Goal: Use online tool/utility

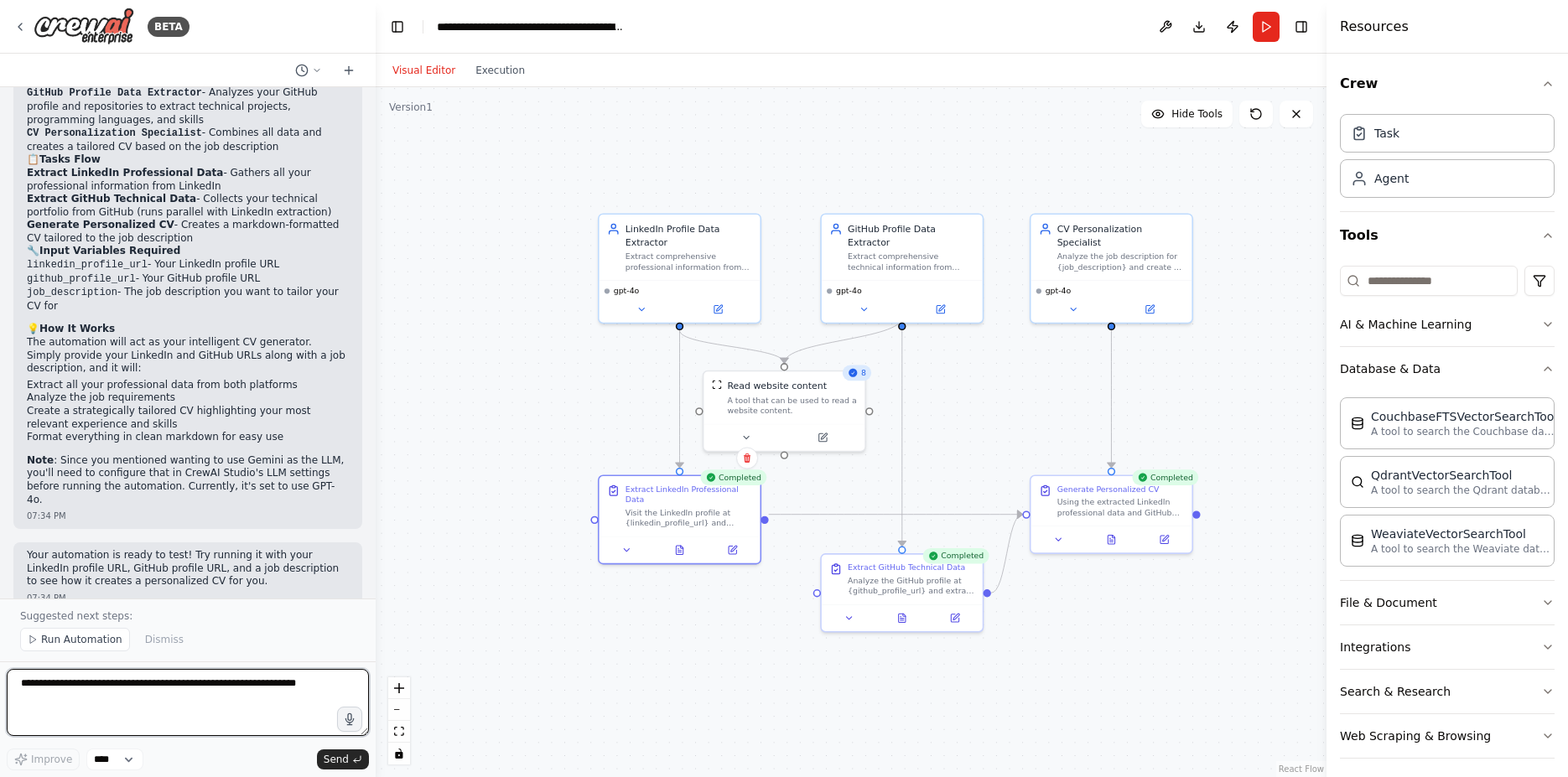
click at [182, 686] on textarea at bounding box center [188, 702] width 362 height 67
click at [1138, 506] on div "Using the extracted LinkedIn professional data and GitHub technical data, analy…" at bounding box center [1120, 505] width 126 height 21
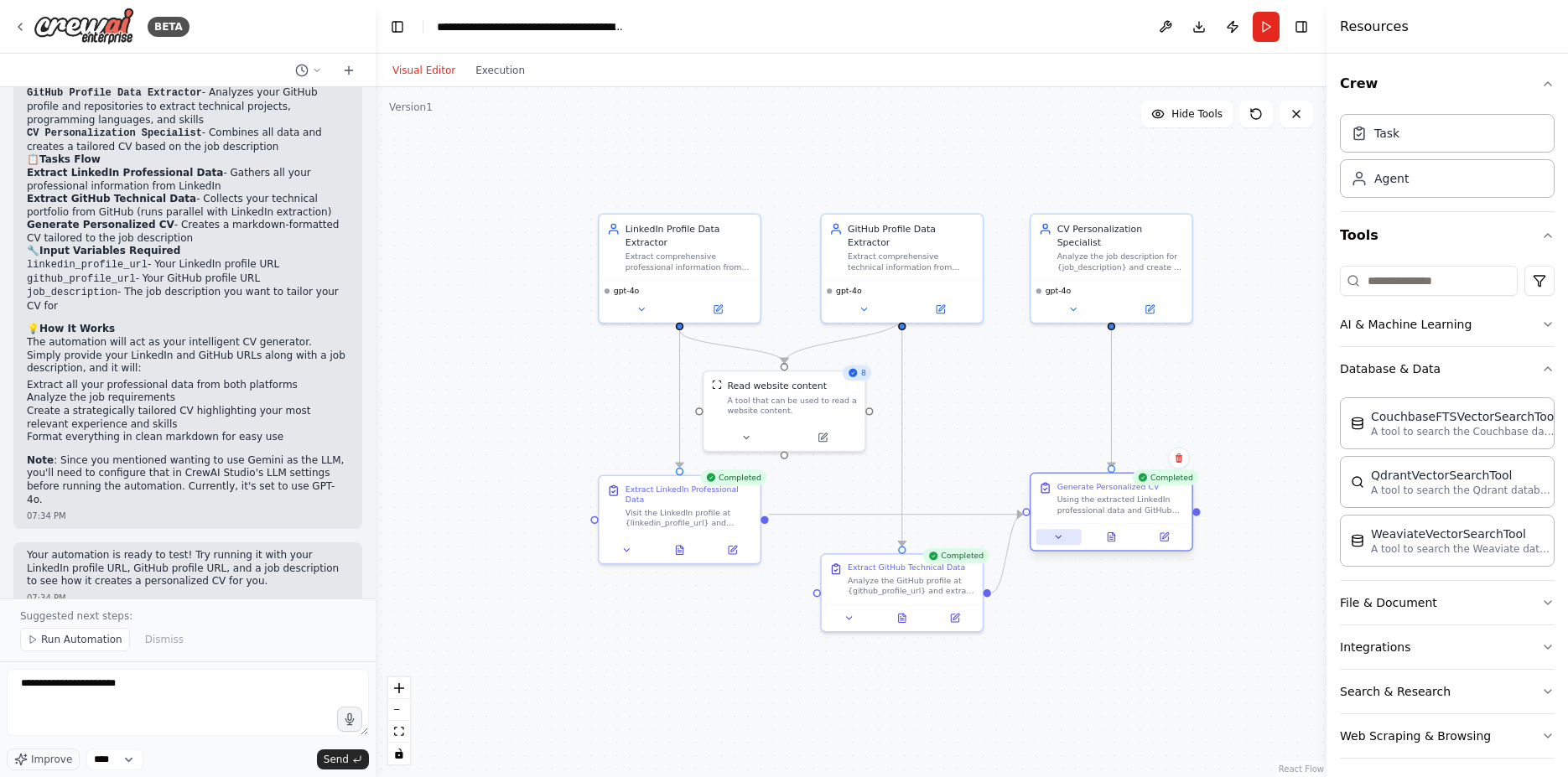
click at [1055, 532] on icon at bounding box center [1057, 536] width 10 height 10
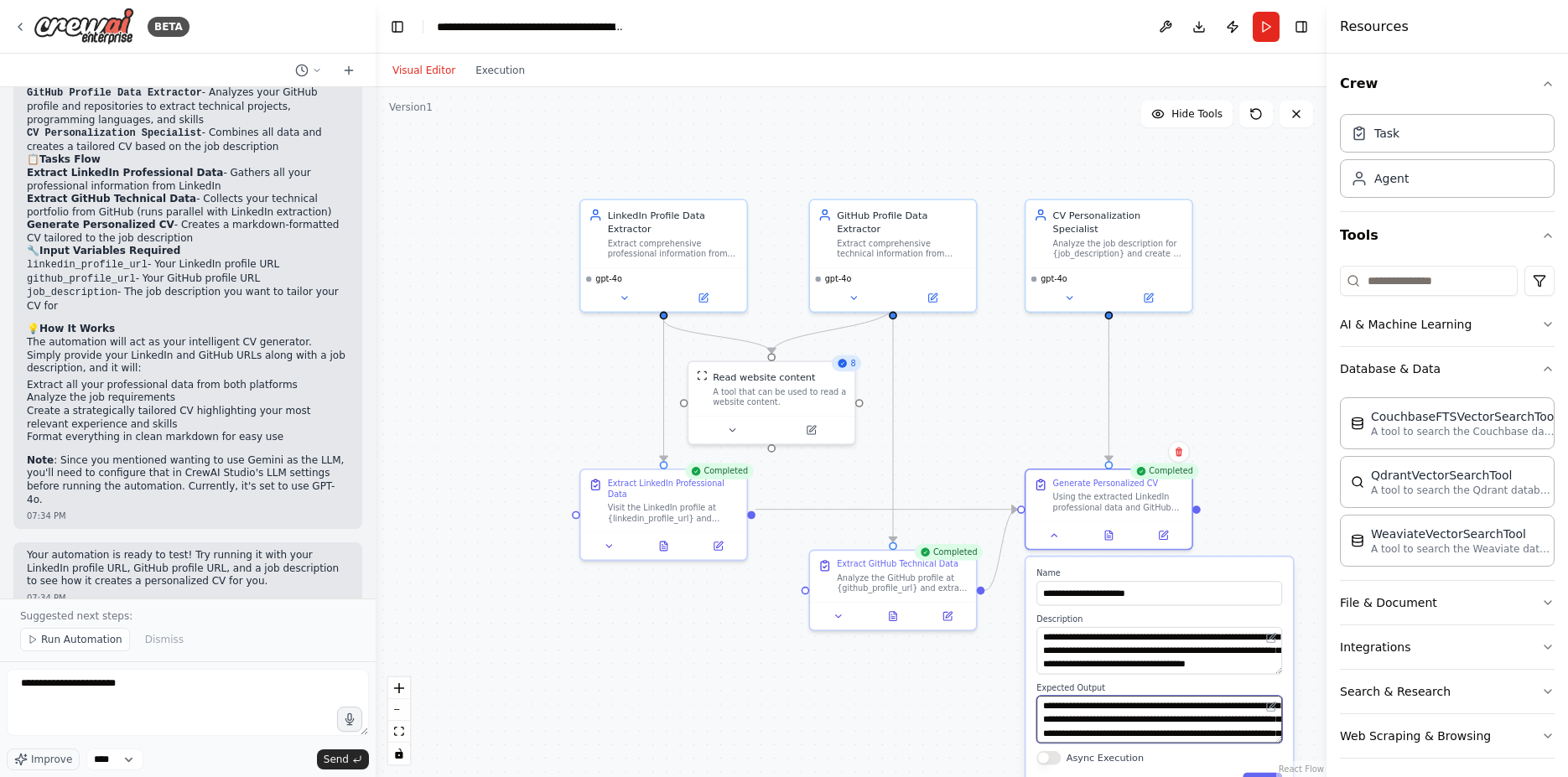
scroll to position [34, 0]
click at [1261, 481] on div ".deletable-edge-delete-btn { width: 20px; height: 20px; border: 0px solid #ffff…" at bounding box center [851, 432] width 951 height 690
click at [1049, 530] on icon at bounding box center [1054, 532] width 11 height 11
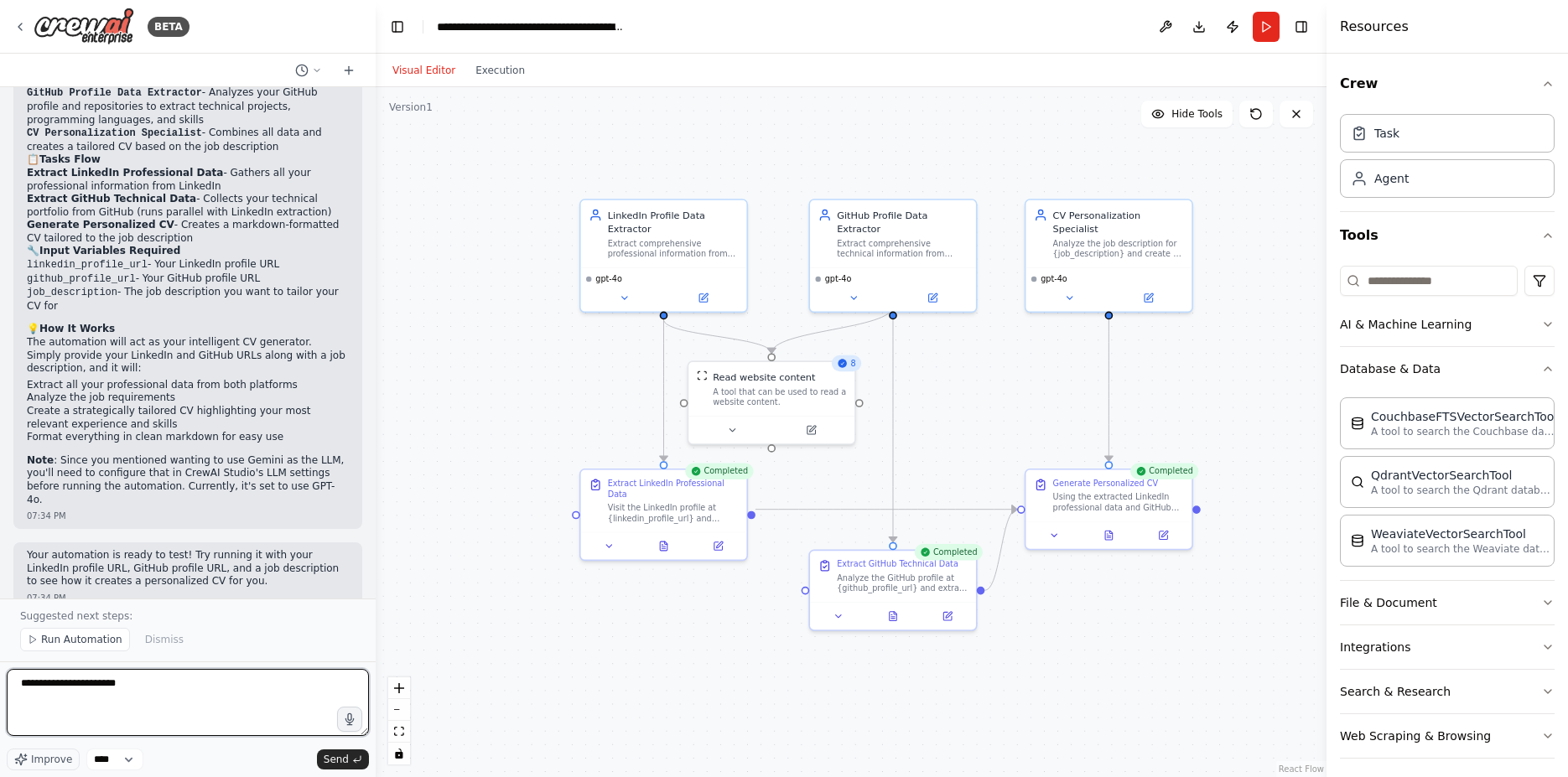
click at [156, 688] on textarea "**********" at bounding box center [188, 702] width 362 height 67
type textarea "**********"
click at [1514, 617] on button "File & Document" at bounding box center [1447, 602] width 215 height 43
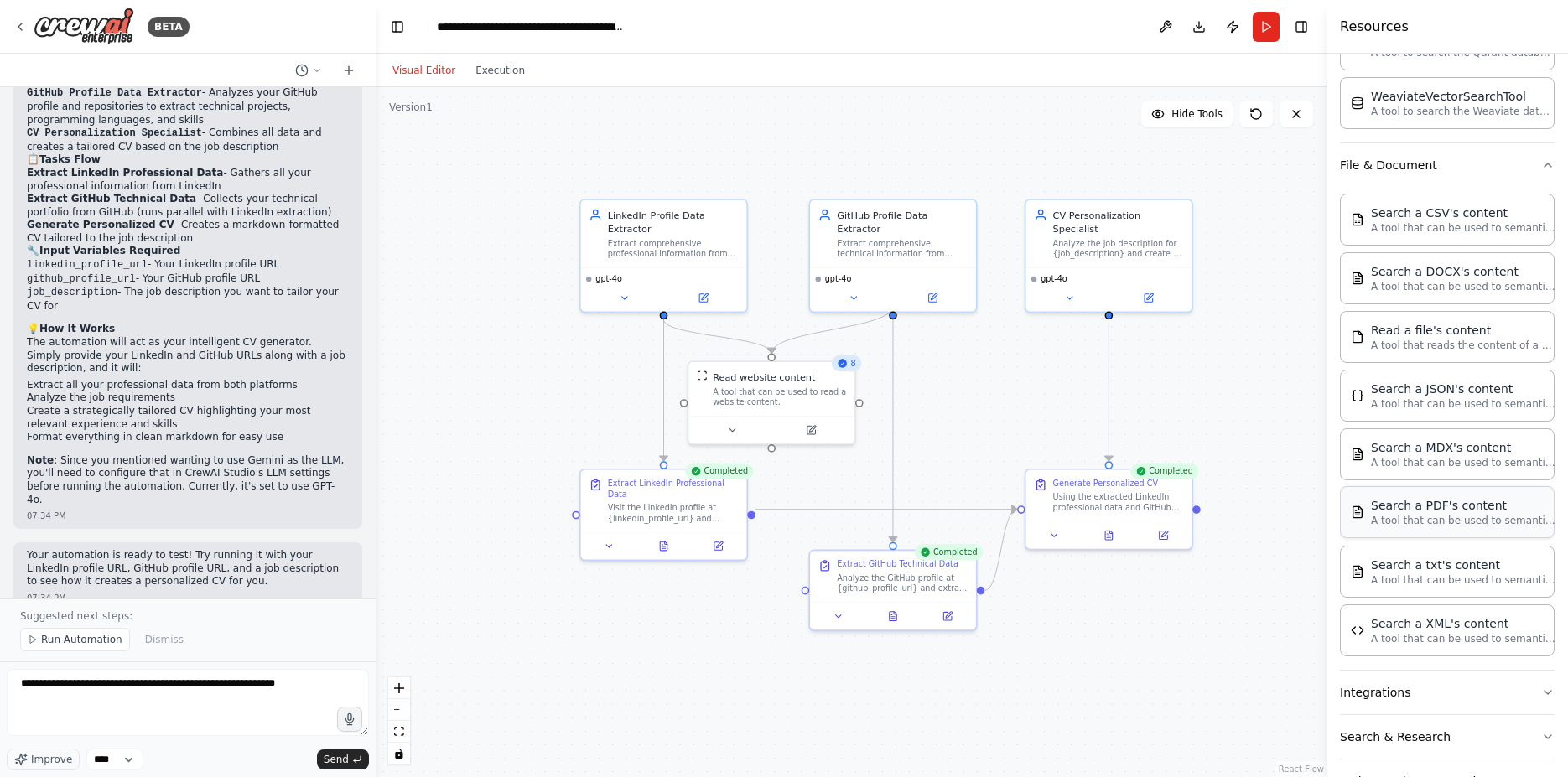
scroll to position [454, 0]
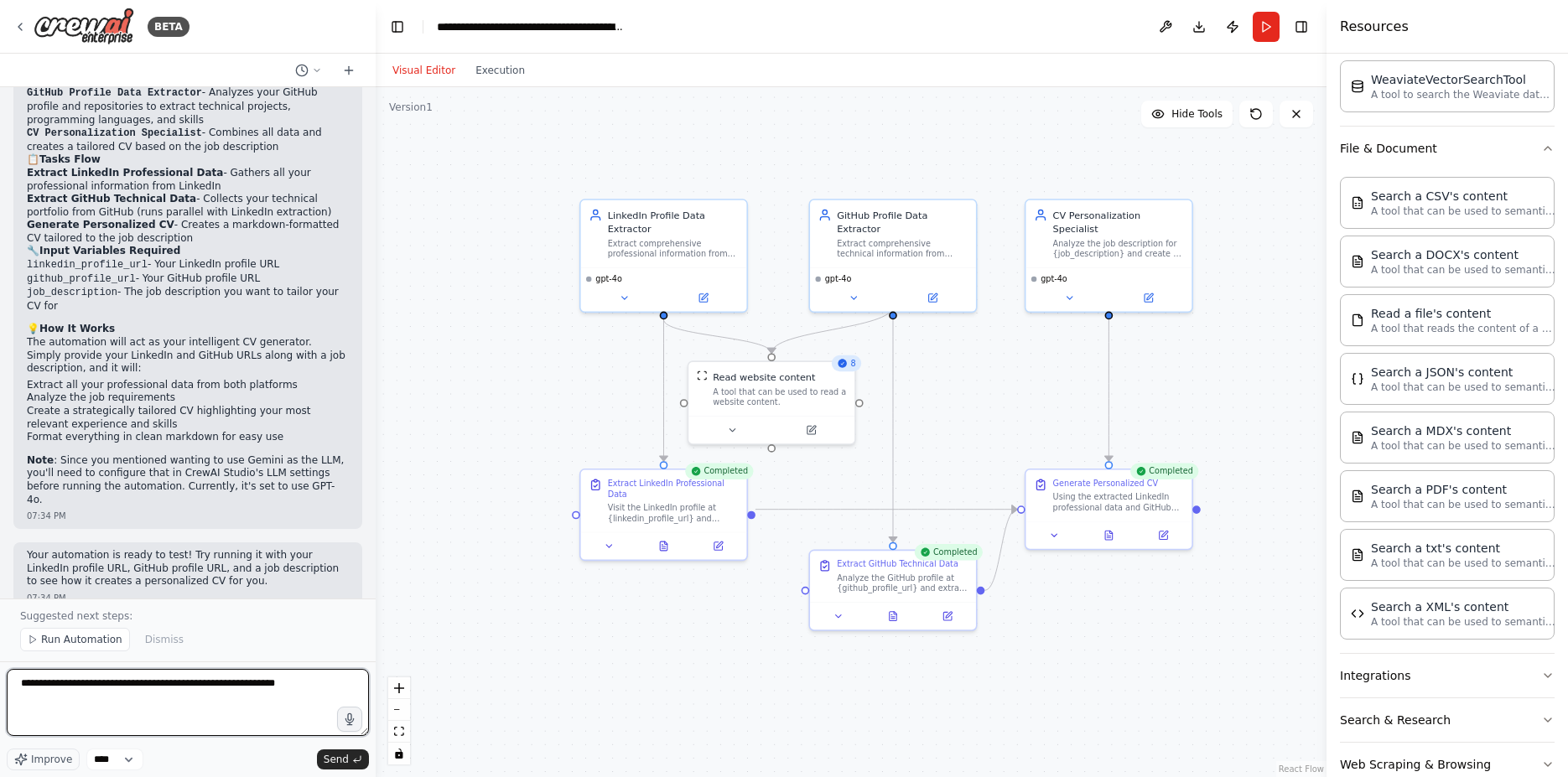
click at [307, 680] on textarea "**********" at bounding box center [188, 702] width 362 height 67
type textarea "**********"
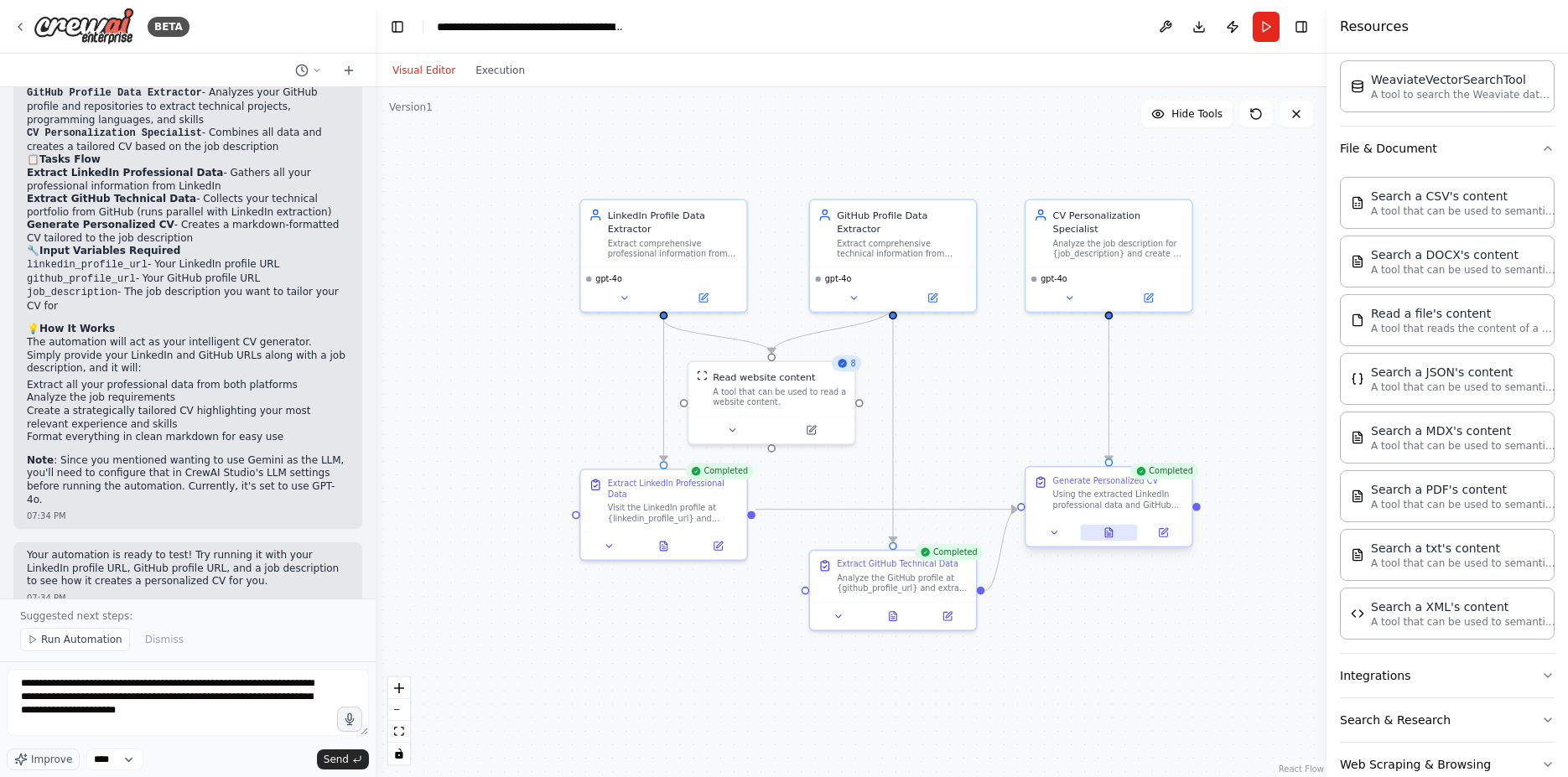
click at [1104, 533] on icon at bounding box center [1109, 532] width 11 height 11
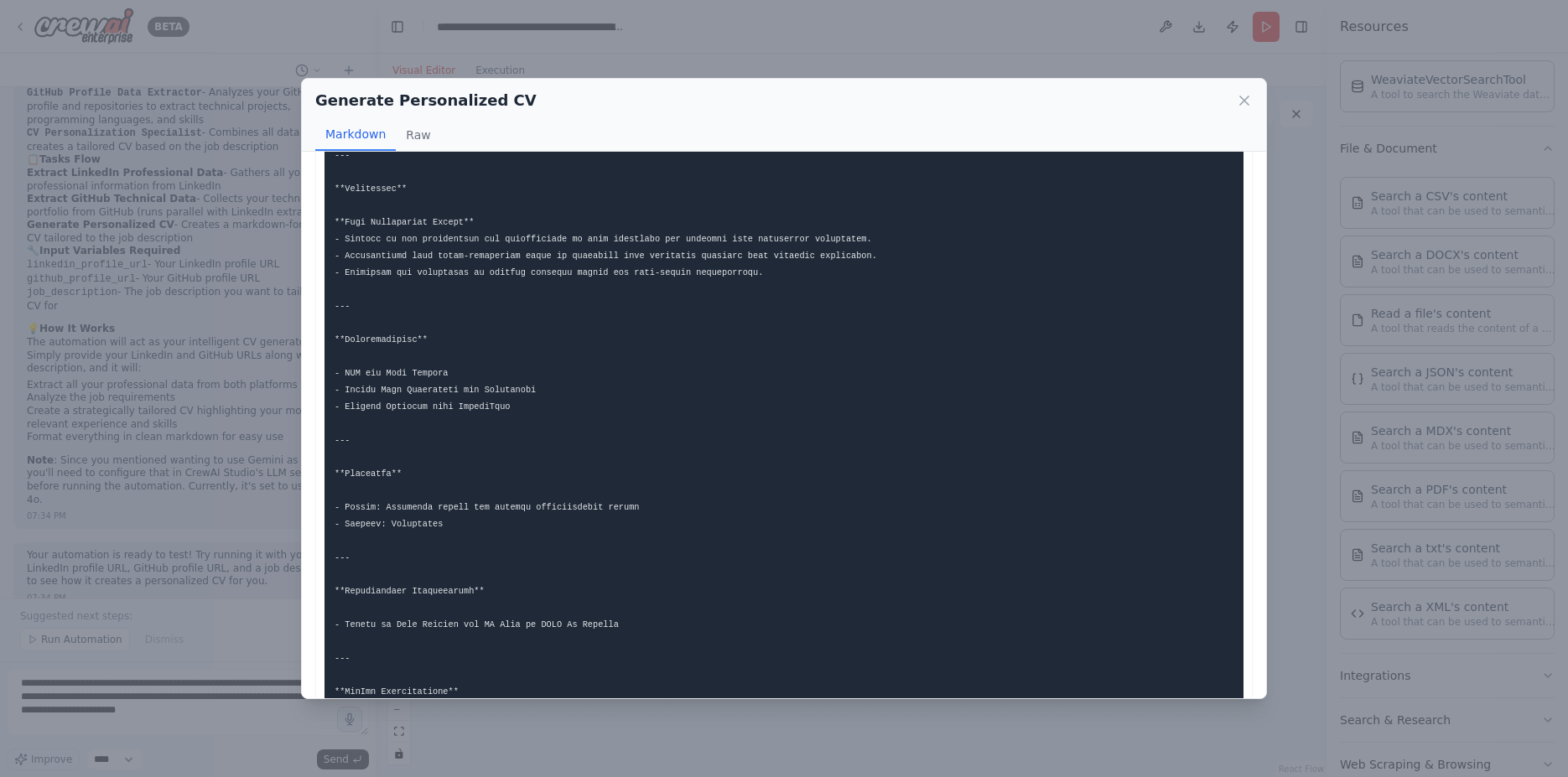
scroll to position [991, 0]
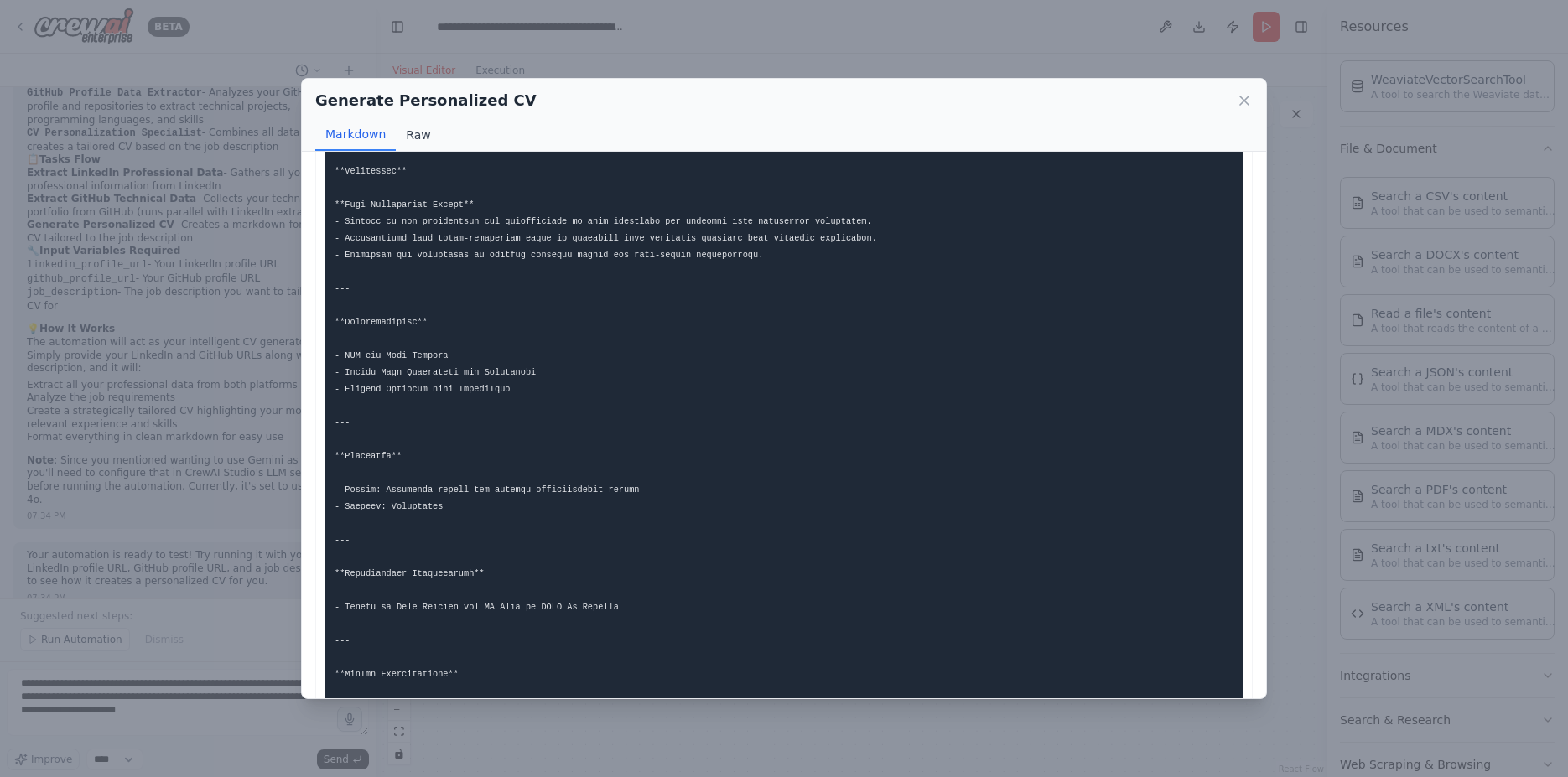
click at [402, 134] on button "Raw" at bounding box center [418, 135] width 44 height 32
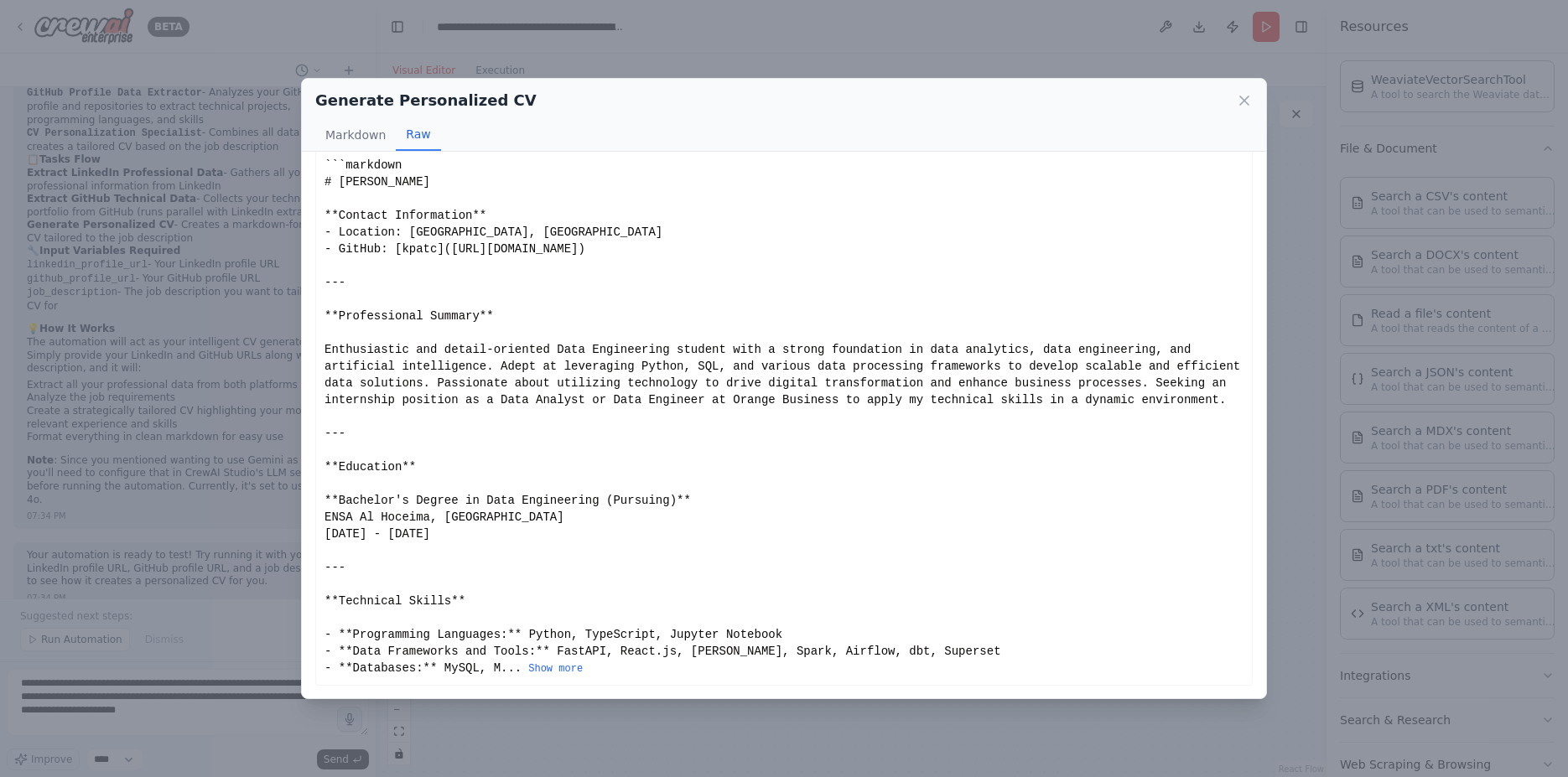
scroll to position [0, 0]
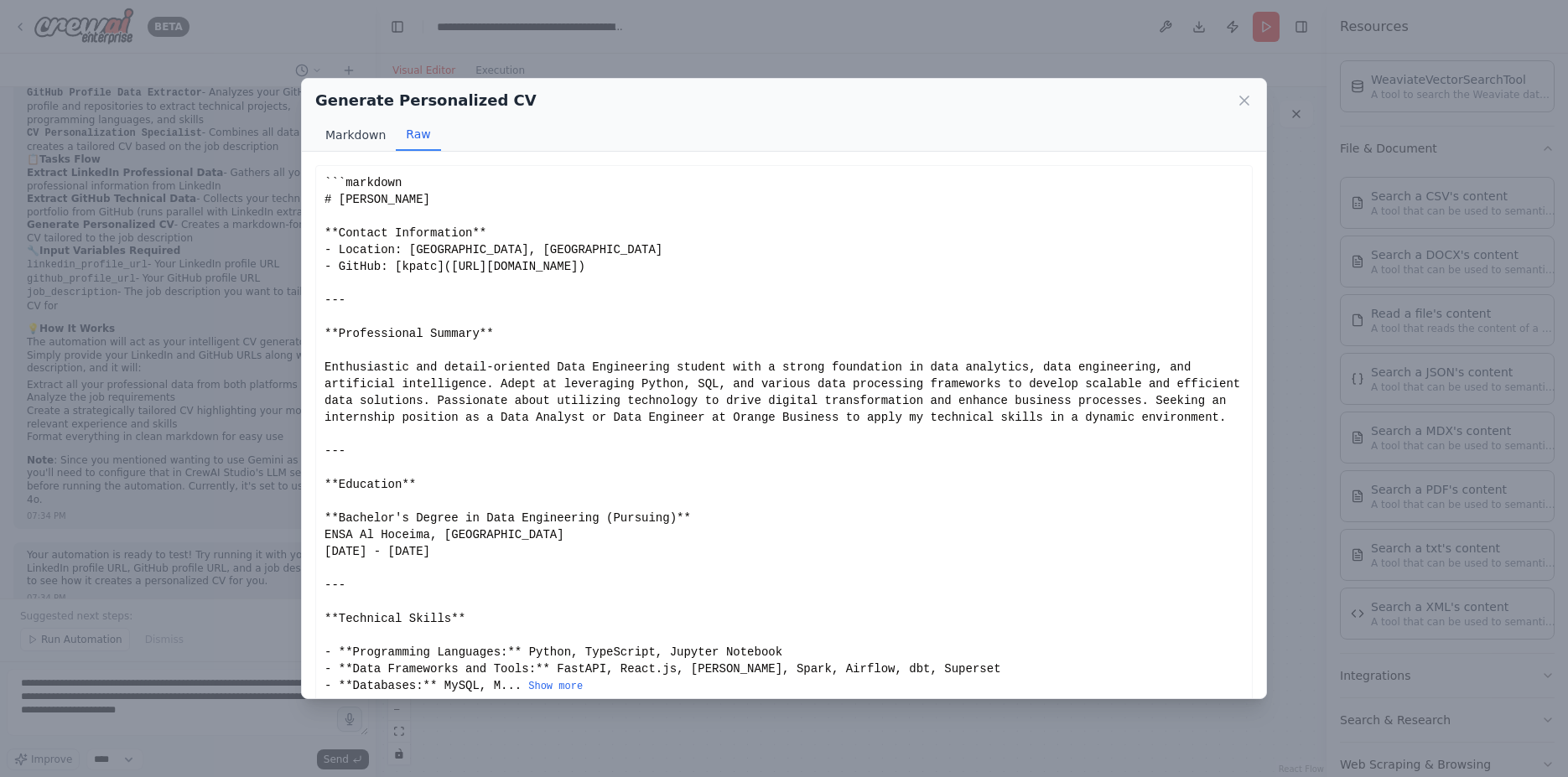
click at [362, 135] on button "Markdown" at bounding box center [355, 135] width 80 height 32
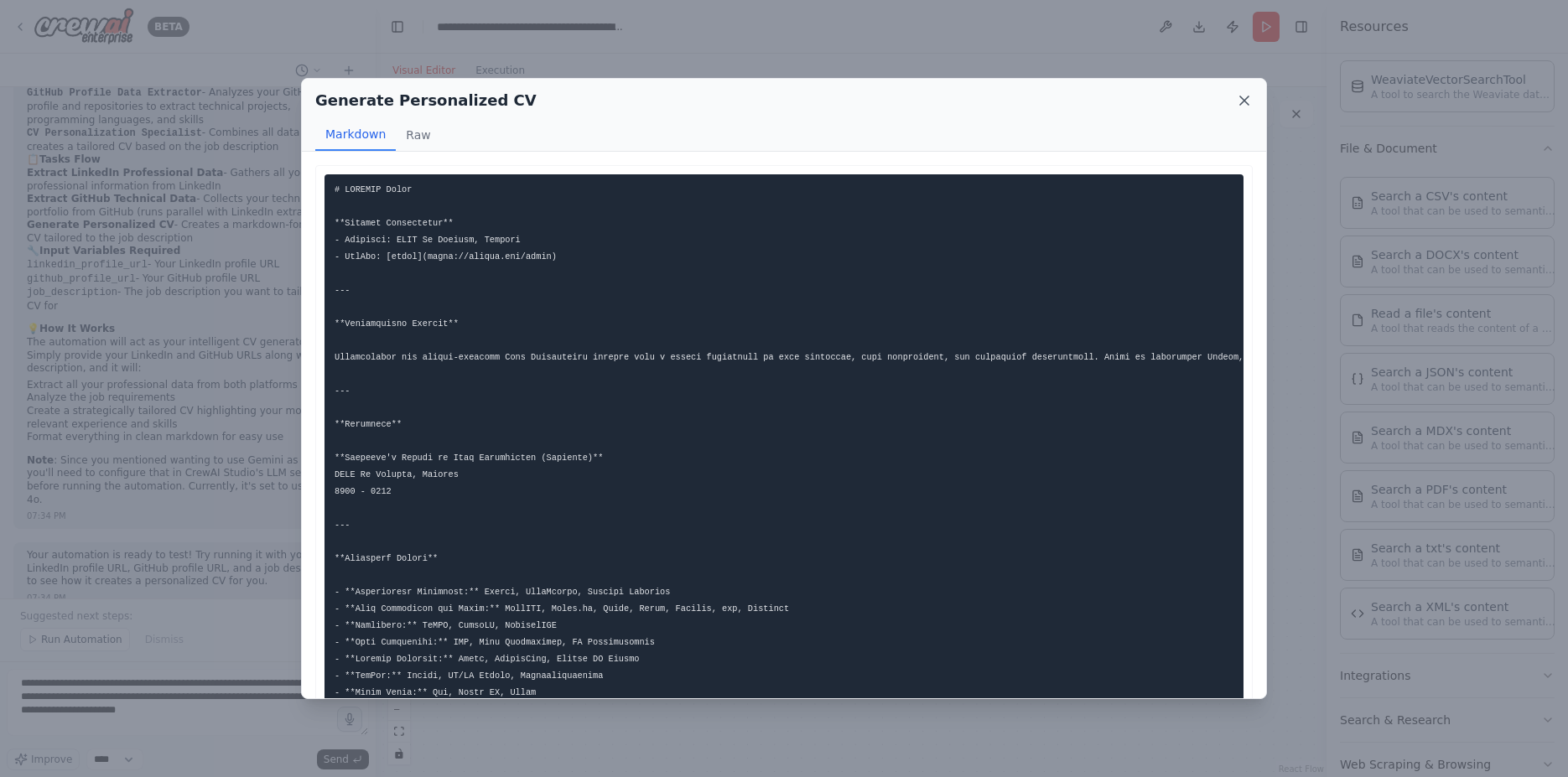
click at [1238, 92] on icon at bounding box center [1244, 100] width 17 height 17
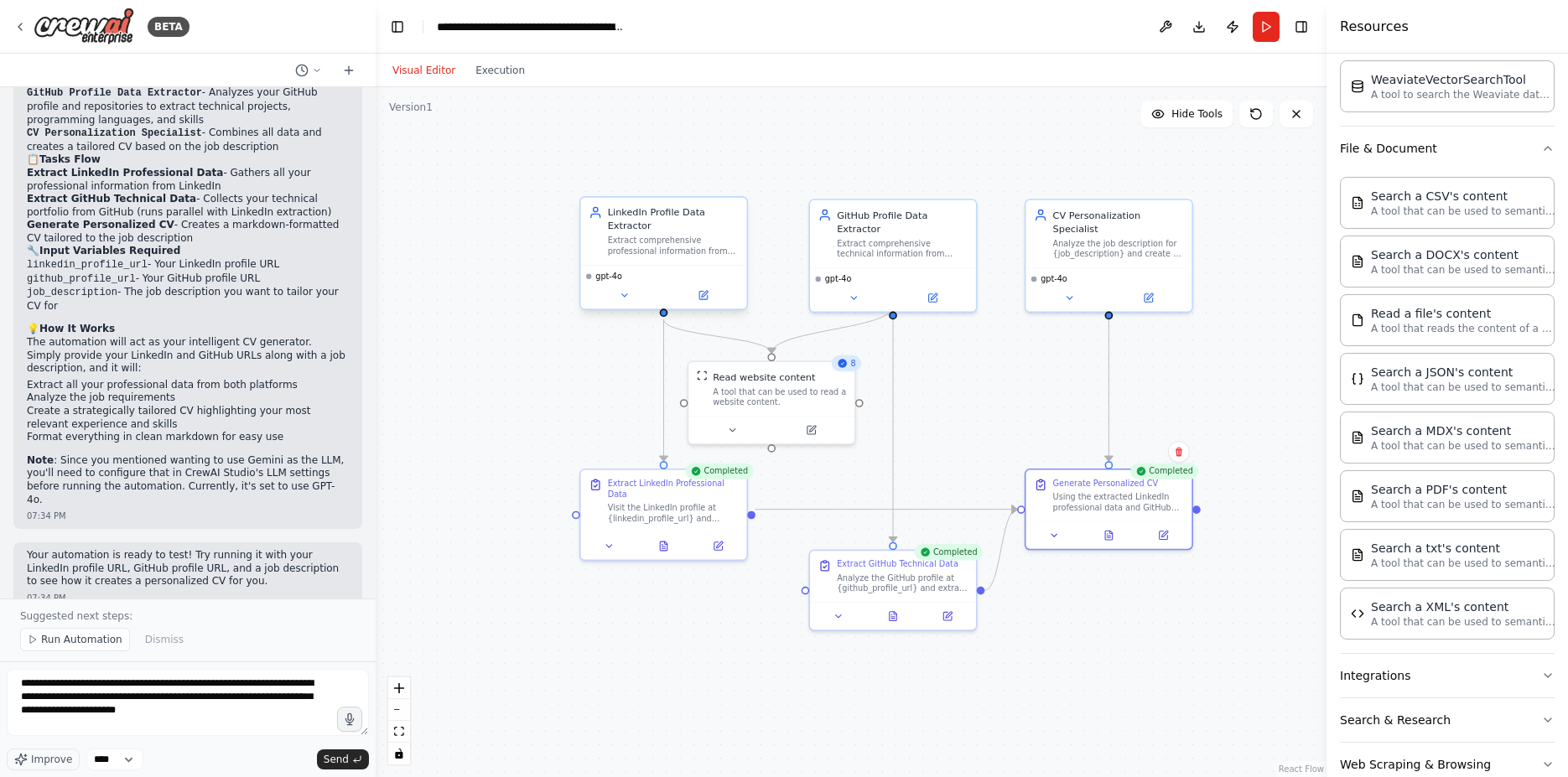
click at [667, 271] on div "gpt-4o" at bounding box center [663, 276] width 155 height 11
click at [628, 290] on icon at bounding box center [624, 295] width 11 height 11
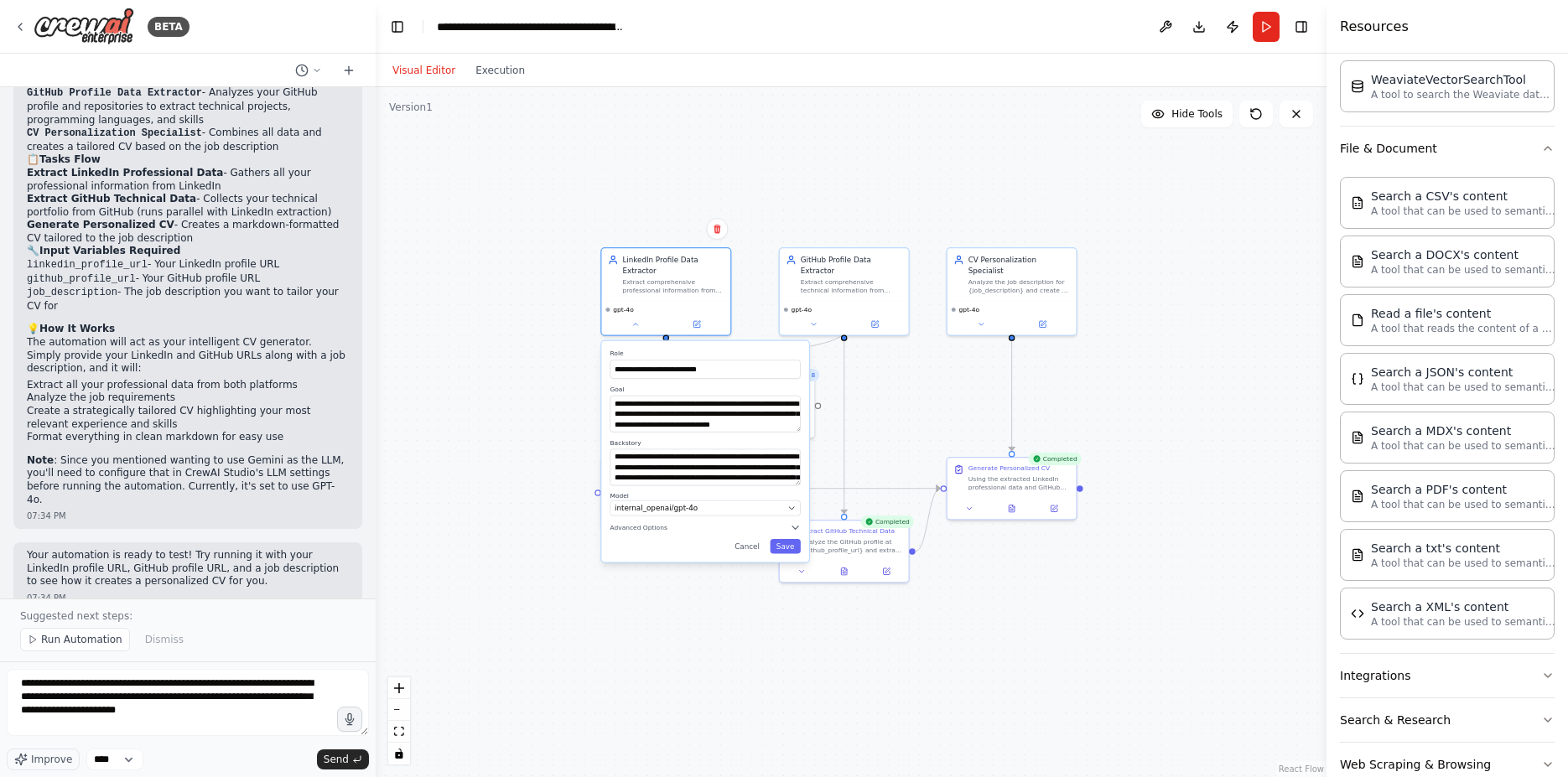
click at [1148, 183] on div ".deletable-edge-delete-btn { width: 20px; height: 20px; border: 0px solid #ffff…" at bounding box center [851, 432] width 951 height 690
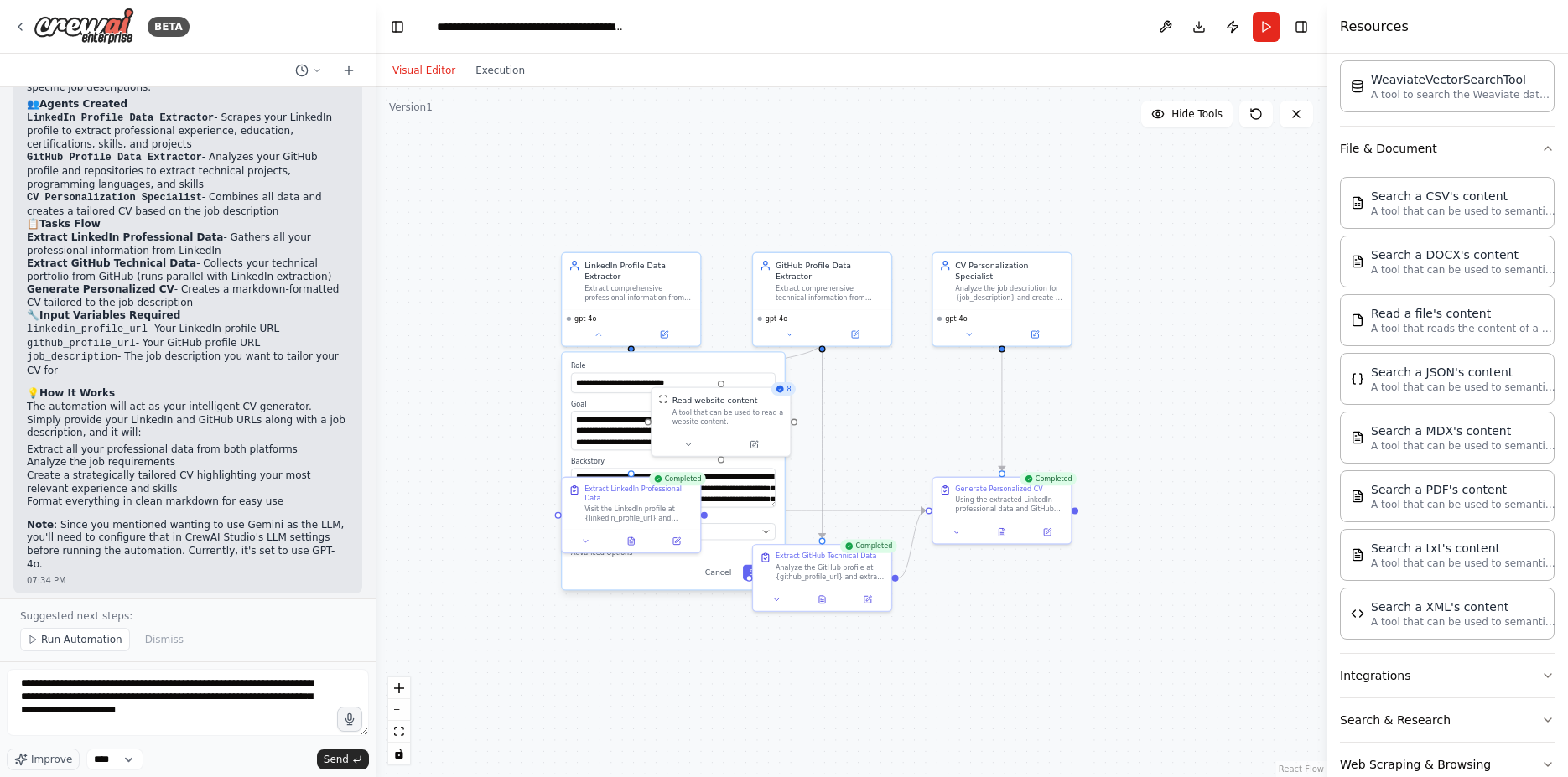
scroll to position [1771, 0]
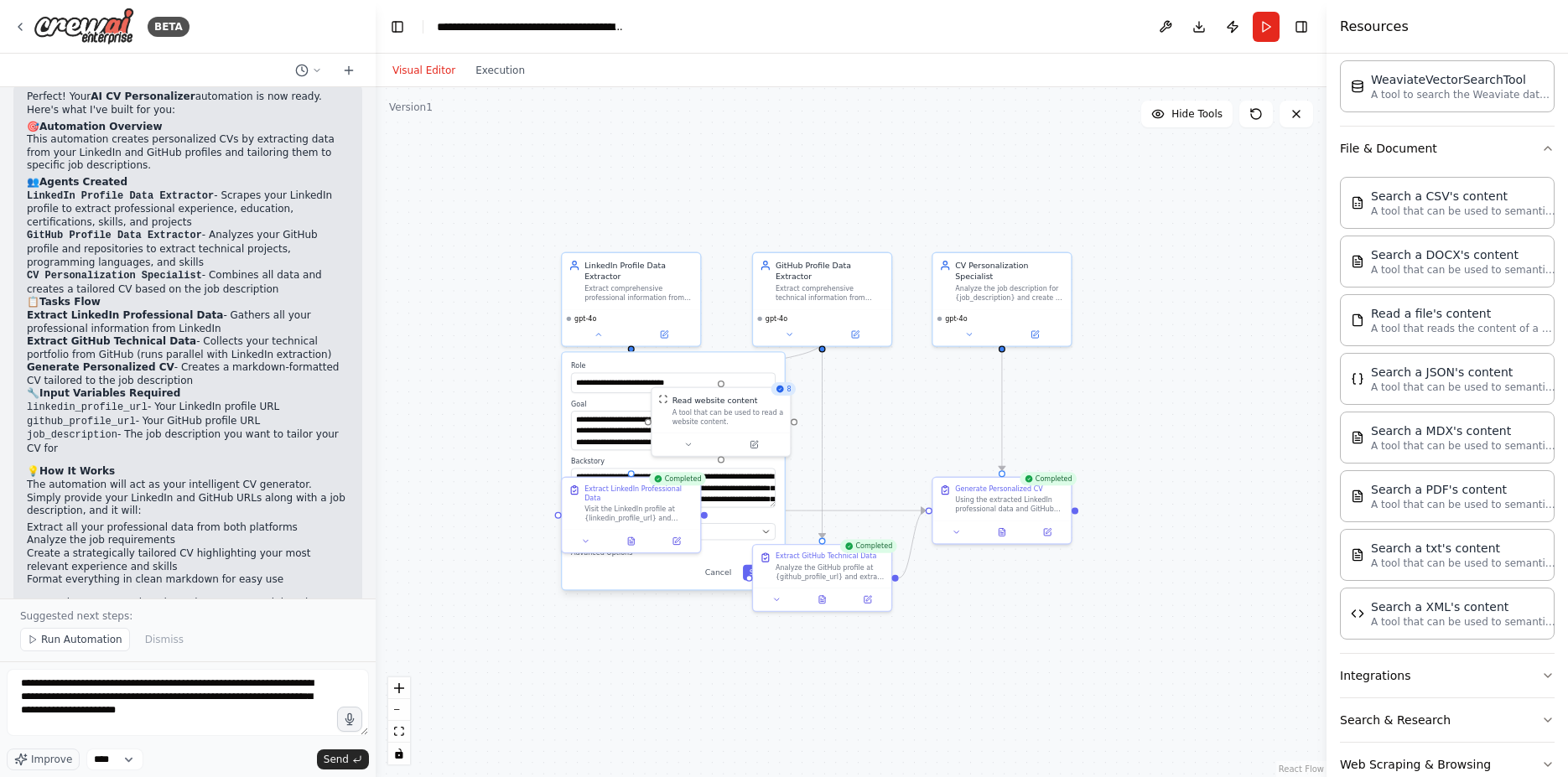
drag, startPoint x: 161, startPoint y: 197, endPoint x: 177, endPoint y: 206, distance: 18.4
click at [177, 206] on li "LinkedIn Profile Data Extractor - Scrapes your LinkedIn profile to extract prof…" at bounding box center [187, 209] width 322 height 41
copy li "experience, education, certifications, skills, and projects"
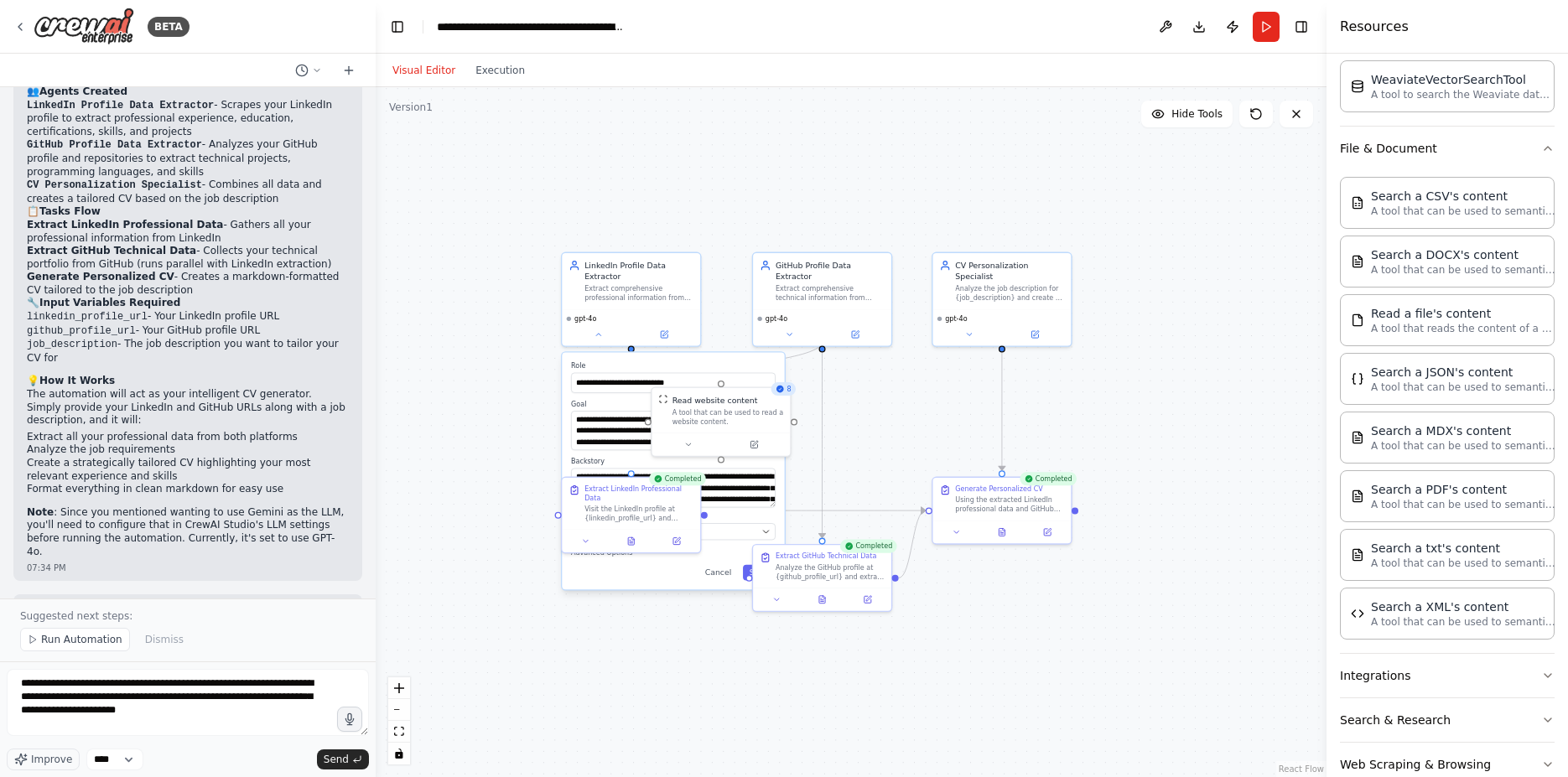
scroll to position [1914, 0]
